Goal: Use online tool/utility: Utilize a website feature to perform a specific function

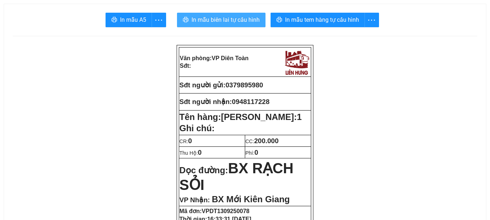
click at [259, 19] on span "In mẫu biên lai tự cấu hình" at bounding box center [226, 19] width 68 height 9
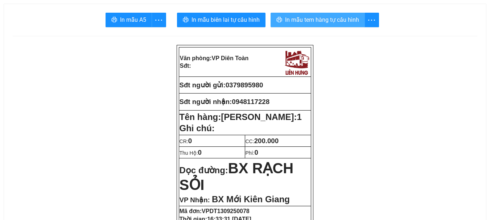
click at [307, 20] on span "In mẫu tem hàng tự cấu hình" at bounding box center [322, 19] width 74 height 9
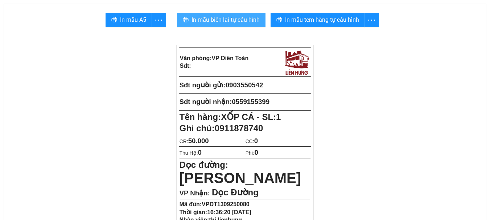
click at [244, 16] on span "In mẫu biên lai tự cấu hình" at bounding box center [226, 19] width 68 height 9
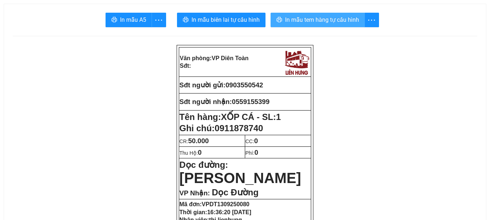
click at [314, 21] on span "In mẫu tem hàng tự cấu hình" at bounding box center [322, 19] width 74 height 9
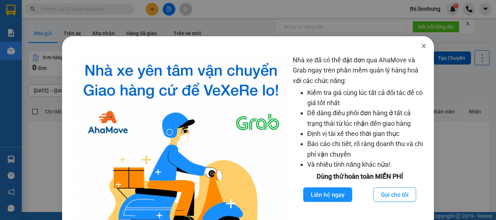
click at [420, 43] on span "Close" at bounding box center [423, 46] width 20 height 20
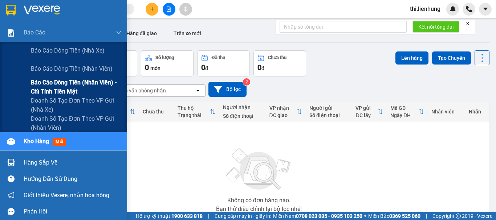
click at [55, 79] on span "Báo cáo dòng tiền (nhân viên) - chỉ tính tiền mặt" at bounding box center [76, 87] width 91 height 18
